Goal: Information Seeking & Learning: Learn about a topic

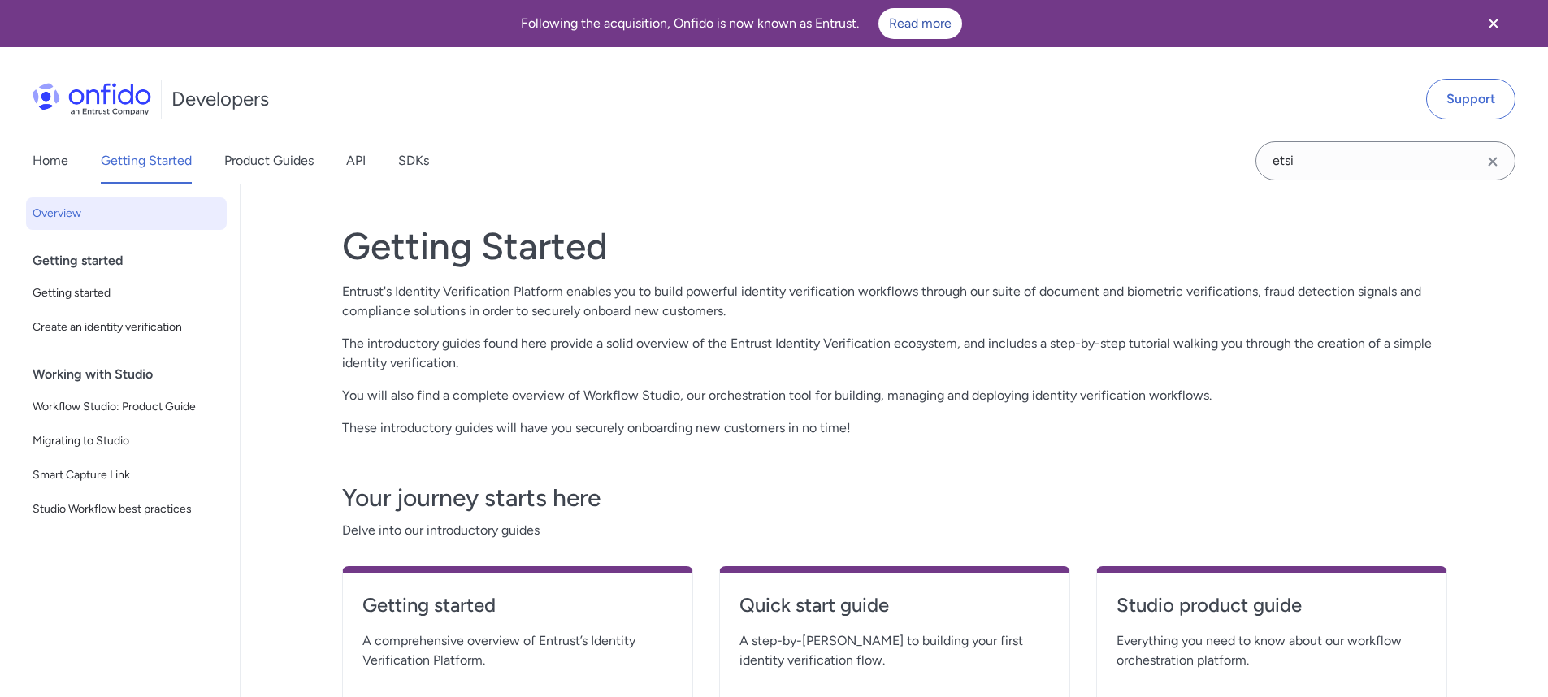
drag, startPoint x: 269, startPoint y: 158, endPoint x: 225, endPoint y: 193, distance: 56.1
click at [269, 158] on link "Product Guides" at bounding box center [268, 161] width 89 height 46
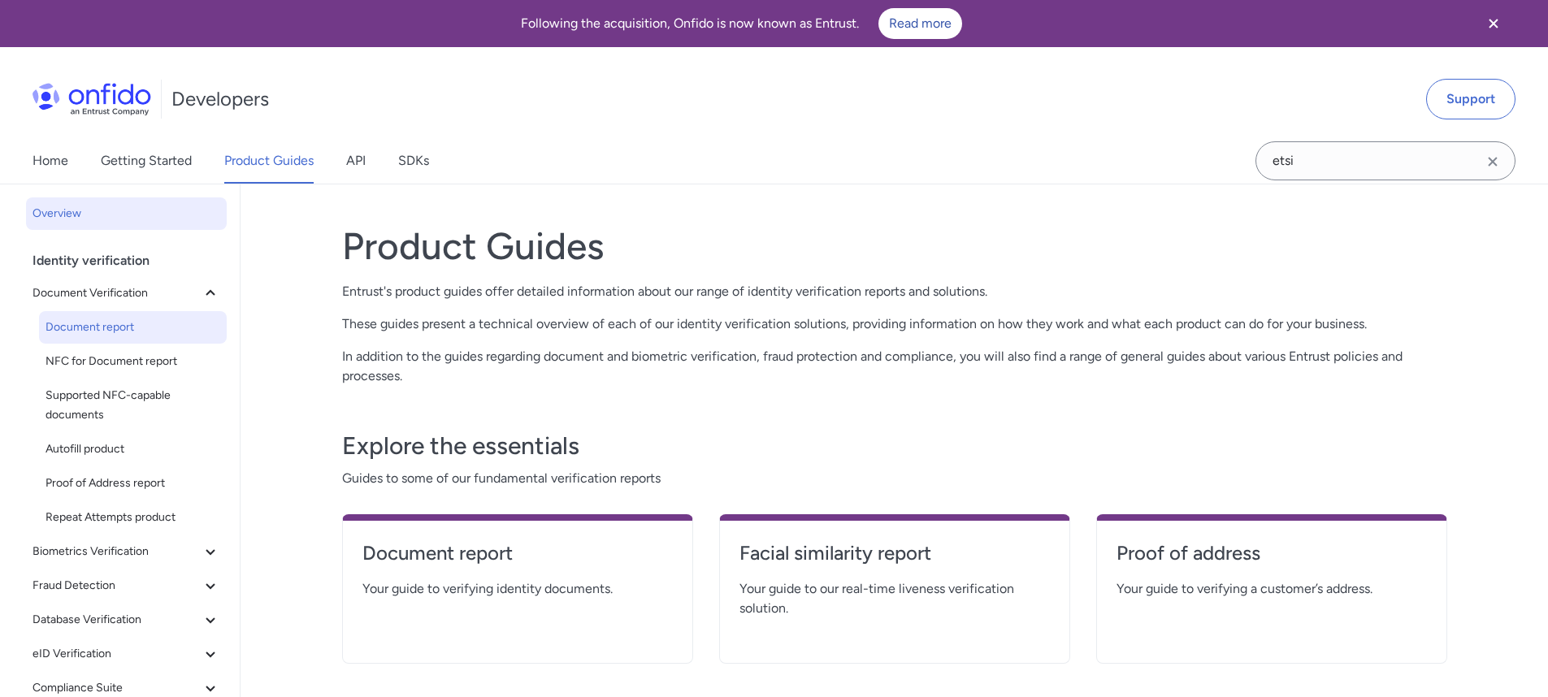
click at [98, 328] on span "Document report" at bounding box center [133, 328] width 175 height 20
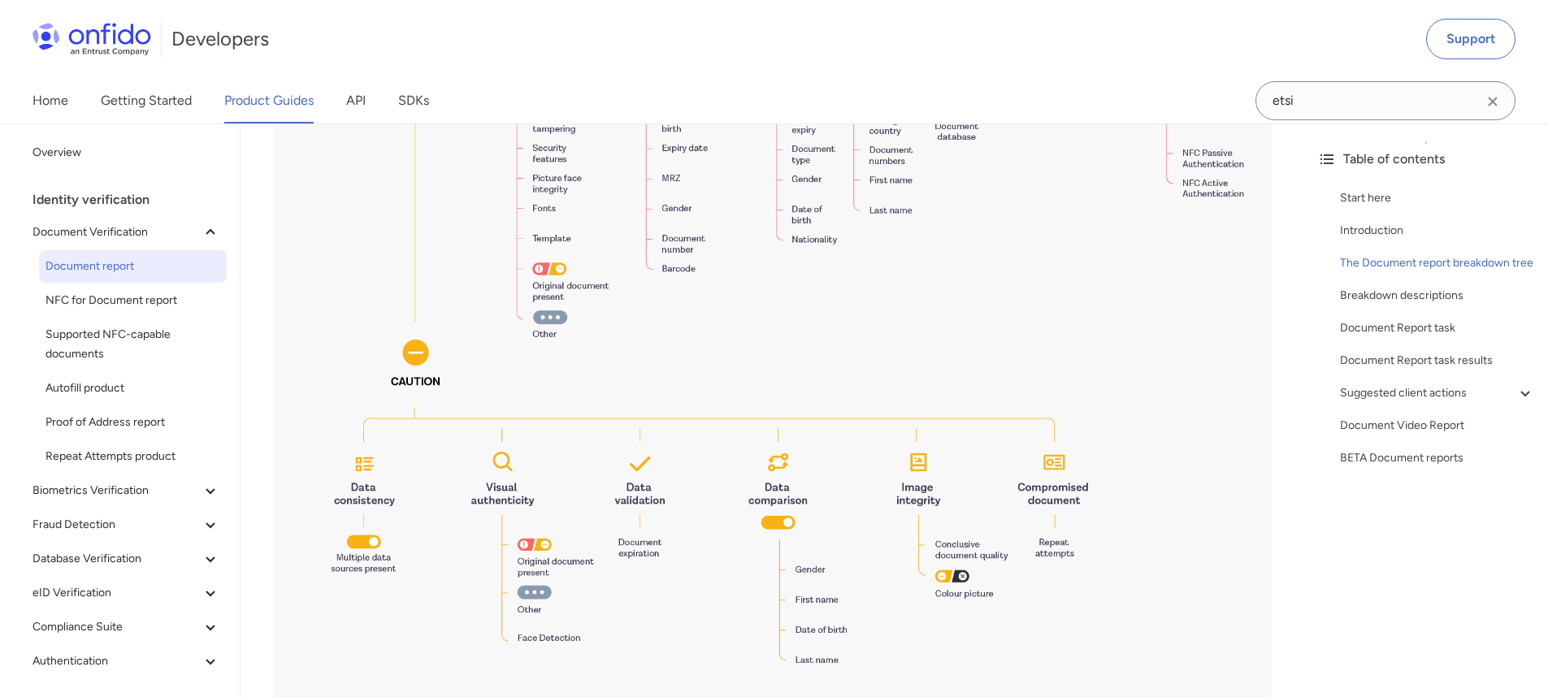
scroll to position [2050, 0]
click at [535, 536] on img at bounding box center [772, 1] width 999 height 1491
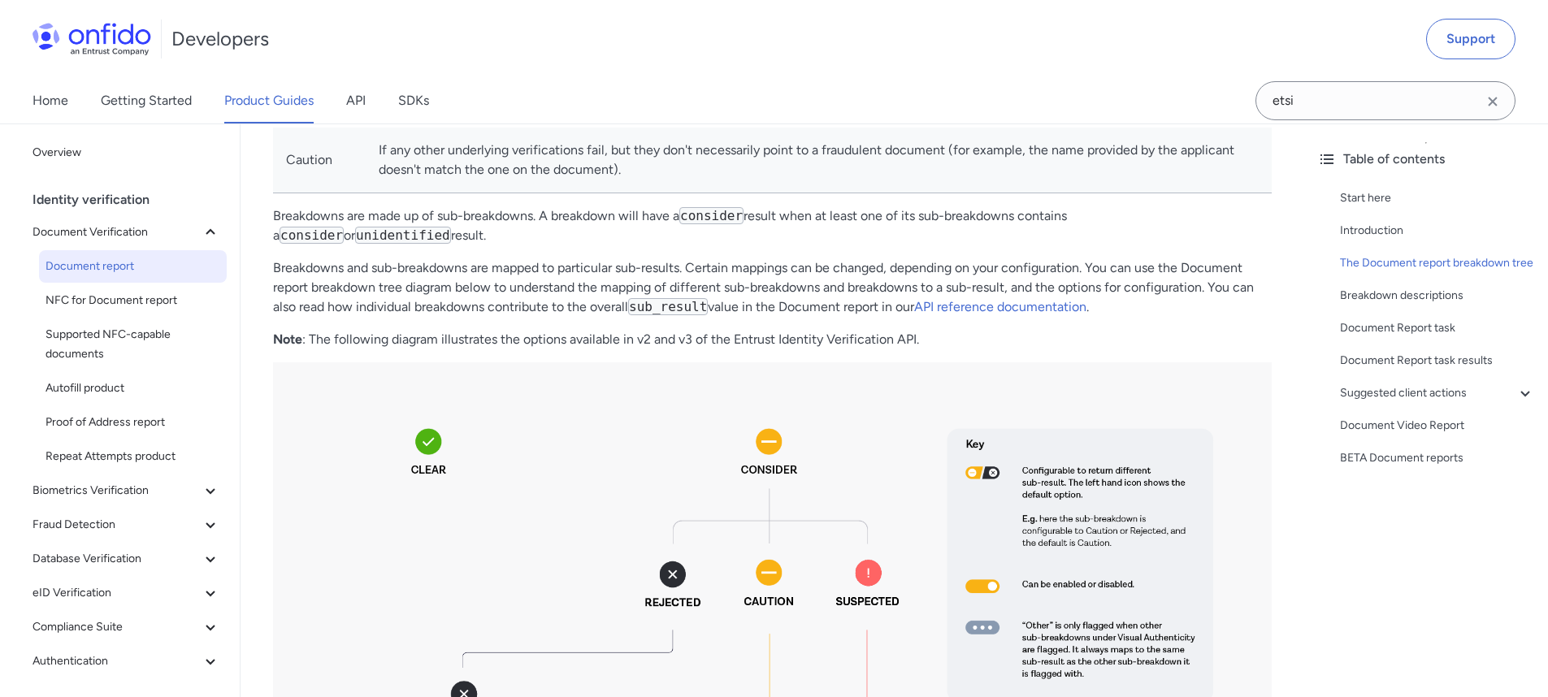
scroll to position [943, 0]
